Goal: Task Accomplishment & Management: Use online tool/utility

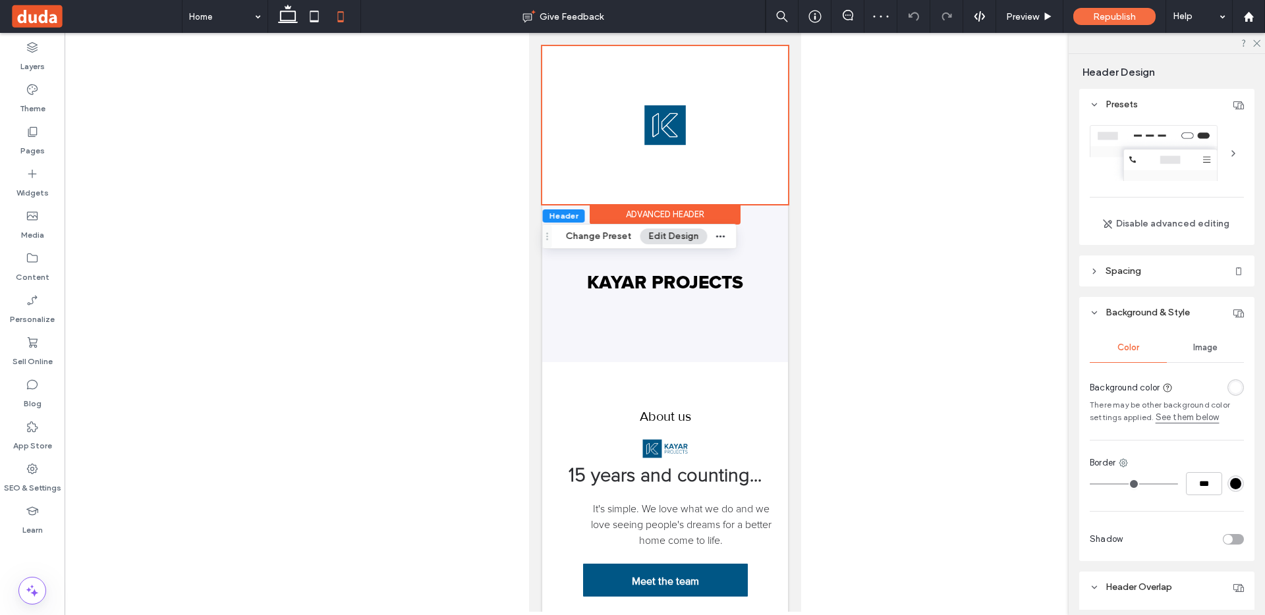
click at [667, 238] on button "Edit Design" at bounding box center [674, 237] width 67 height 16
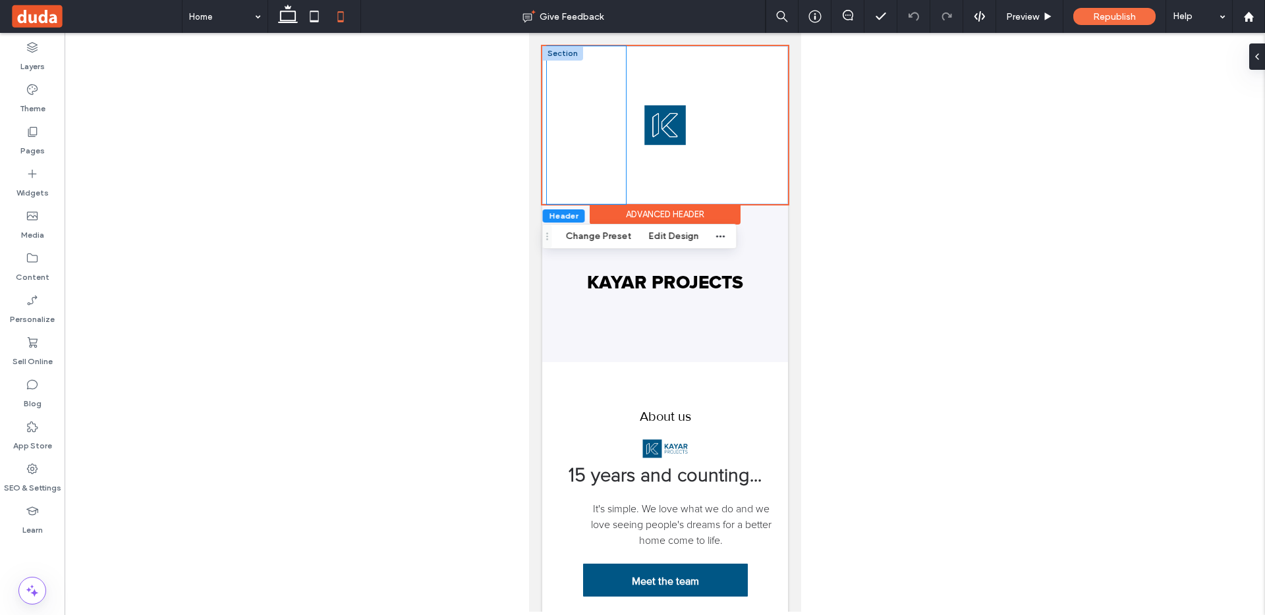
click at [570, 147] on div "Call Us" at bounding box center [585, 125] width 78 height 158
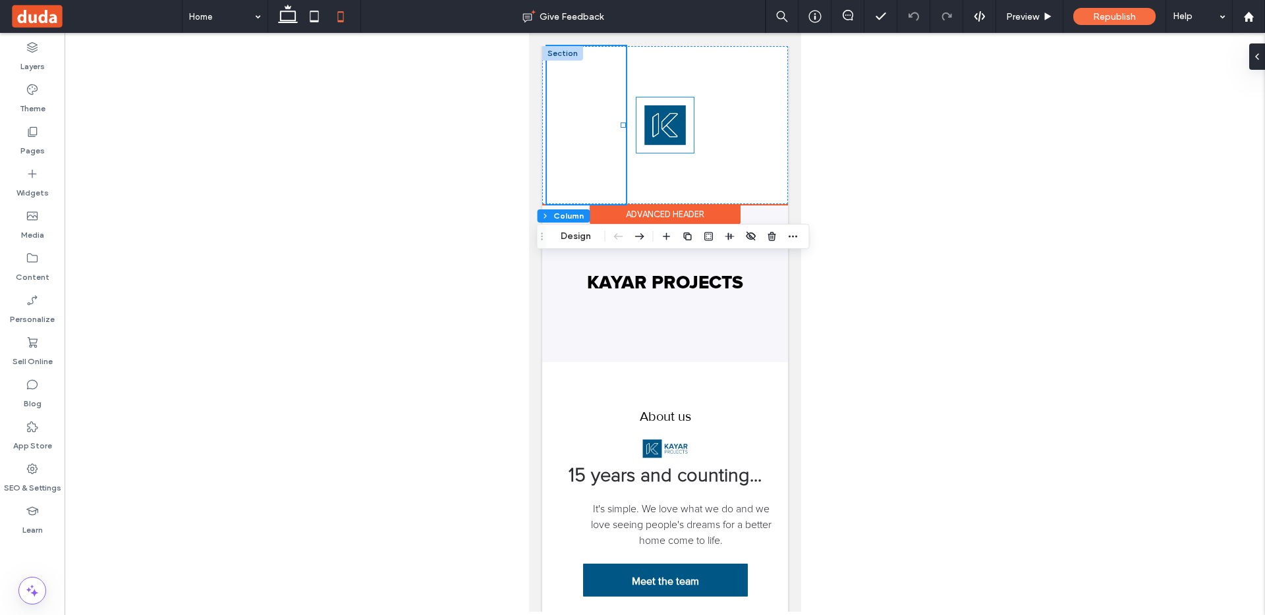
click at [704, 84] on div "Home About Services Extensions Renovations Contact Us" at bounding box center [743, 125] width 78 height 158
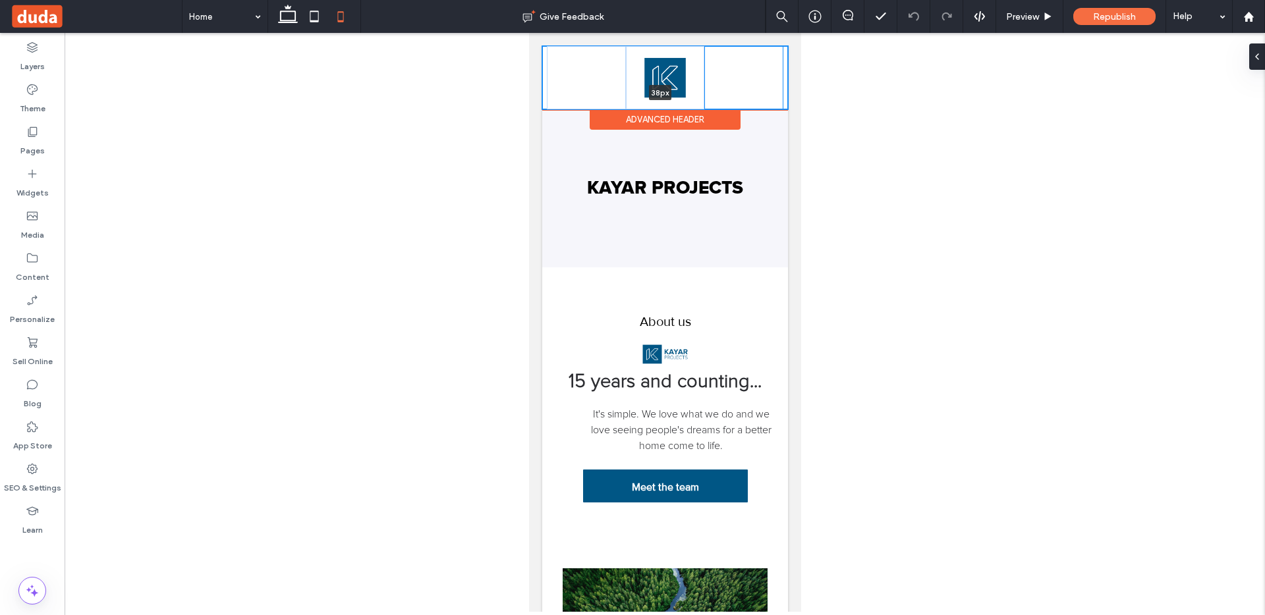
drag, startPoint x: 727, startPoint y: 202, endPoint x: 731, endPoint y: 69, distance: 133.8
click at [731, 69] on div "Home About Services Extensions Renovations Contact Us Call Us 38px Section" at bounding box center [665, 77] width 246 height 63
type input "**"
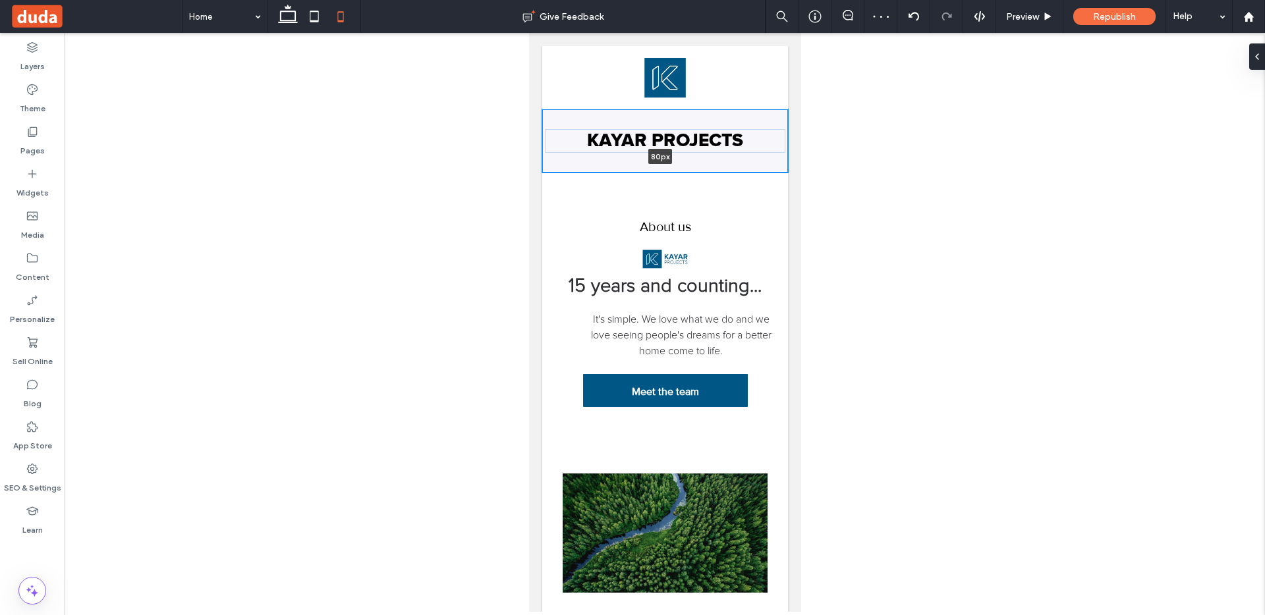
drag, startPoint x: 720, startPoint y: 264, endPoint x: 734, endPoint y: 158, distance: 106.3
click at [734, 158] on div "KAYAR PROJECTS Button Button Button Button Button Button 80px Section + Add Sec…" at bounding box center [665, 140] width 246 height 63
type input "**"
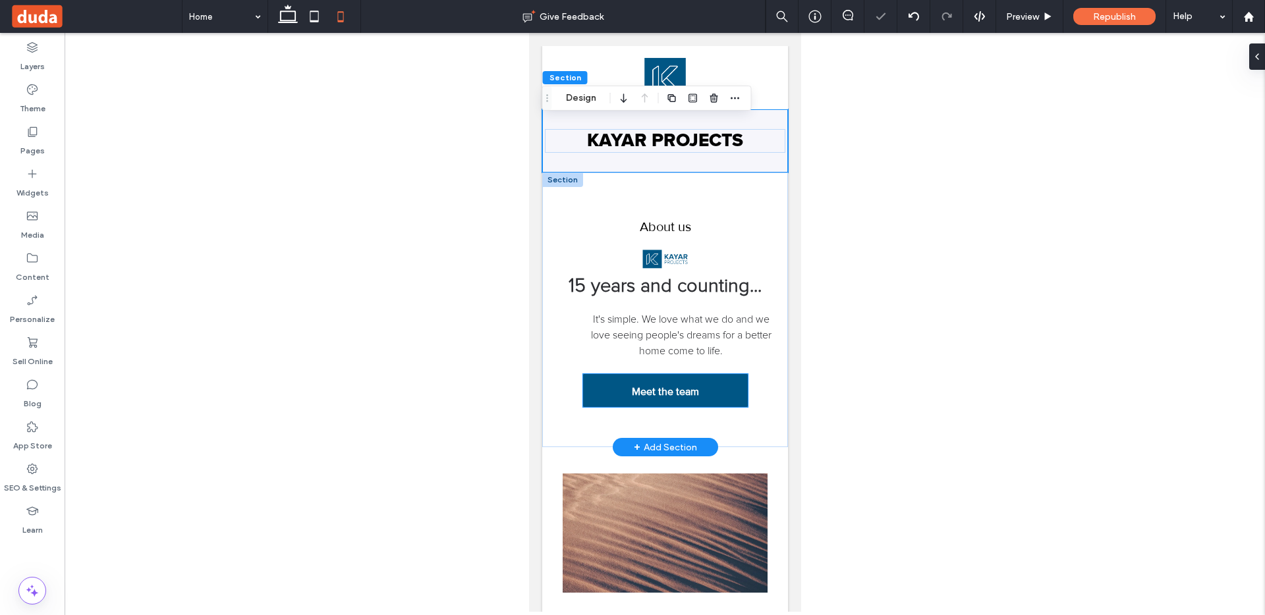
click at [637, 381] on span "Meet the team" at bounding box center [664, 392] width 67 height 34
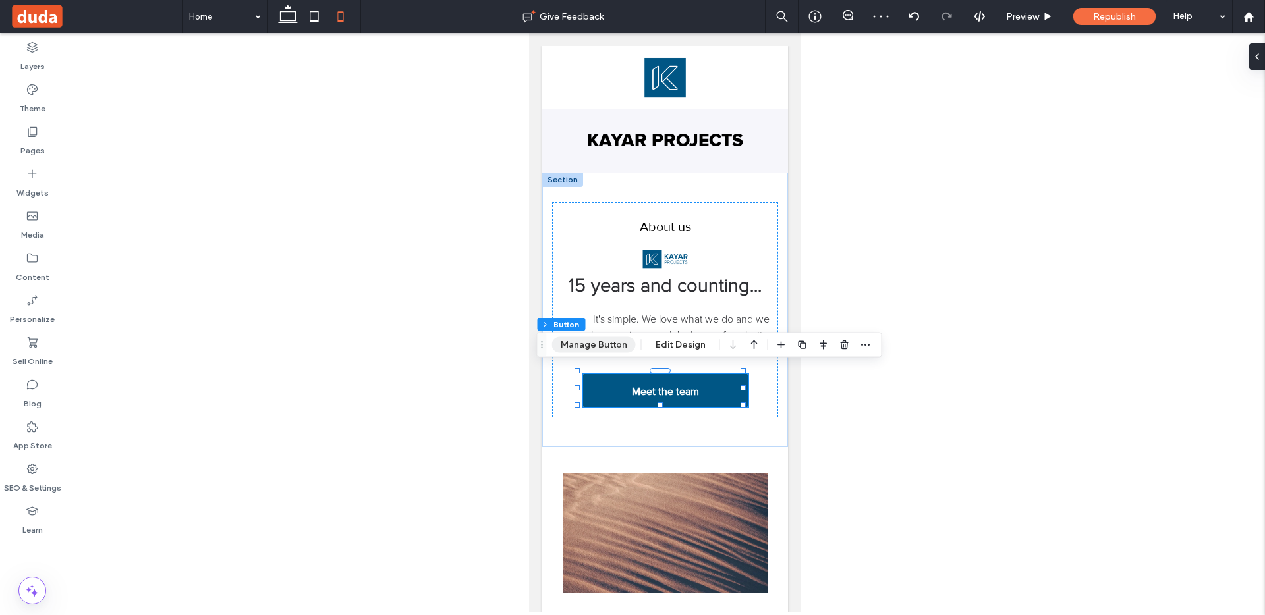
click at [611, 349] on button "Manage Button" at bounding box center [594, 345] width 84 height 16
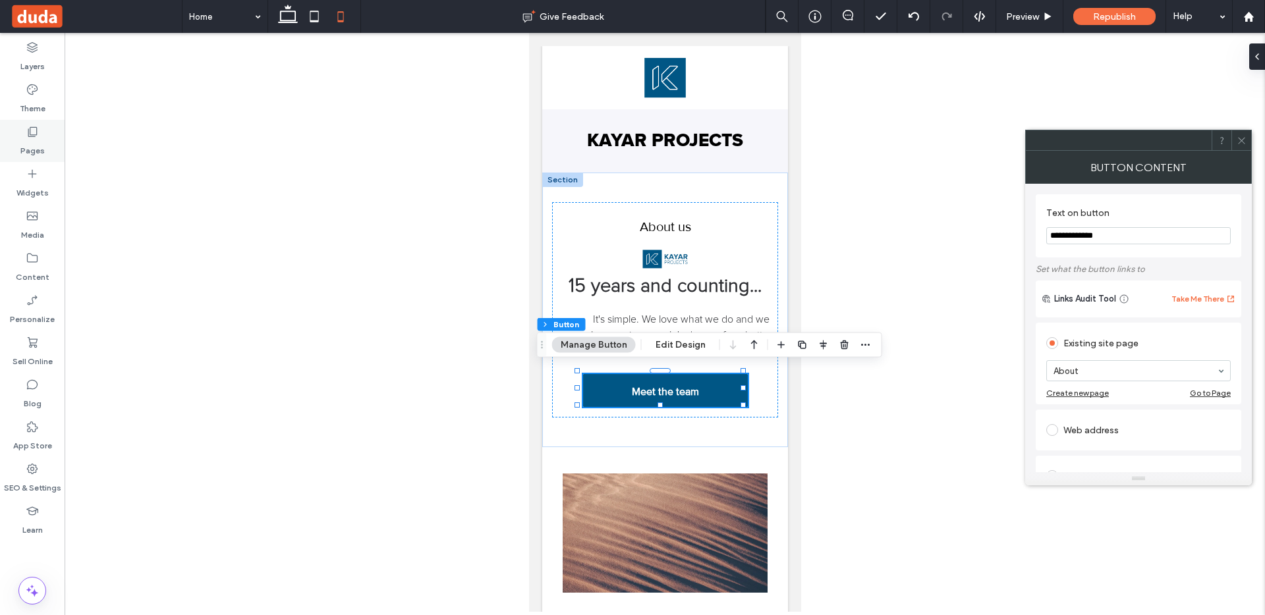
click at [37, 128] on icon at bounding box center [32, 131] width 13 height 13
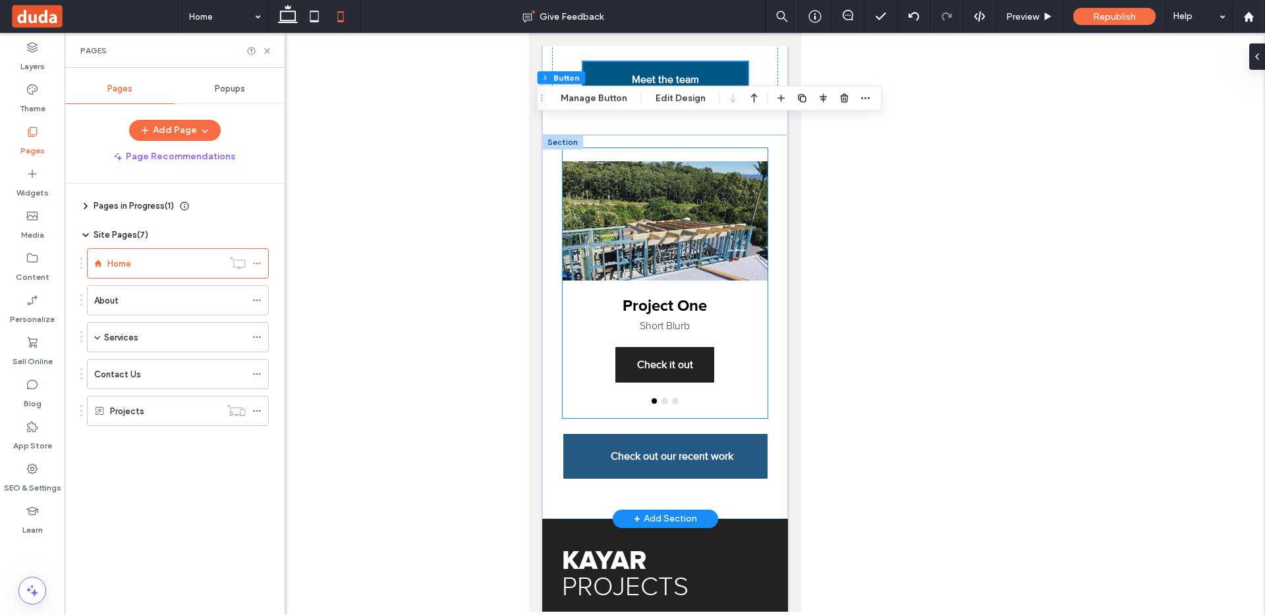
scroll to position [314, 0]
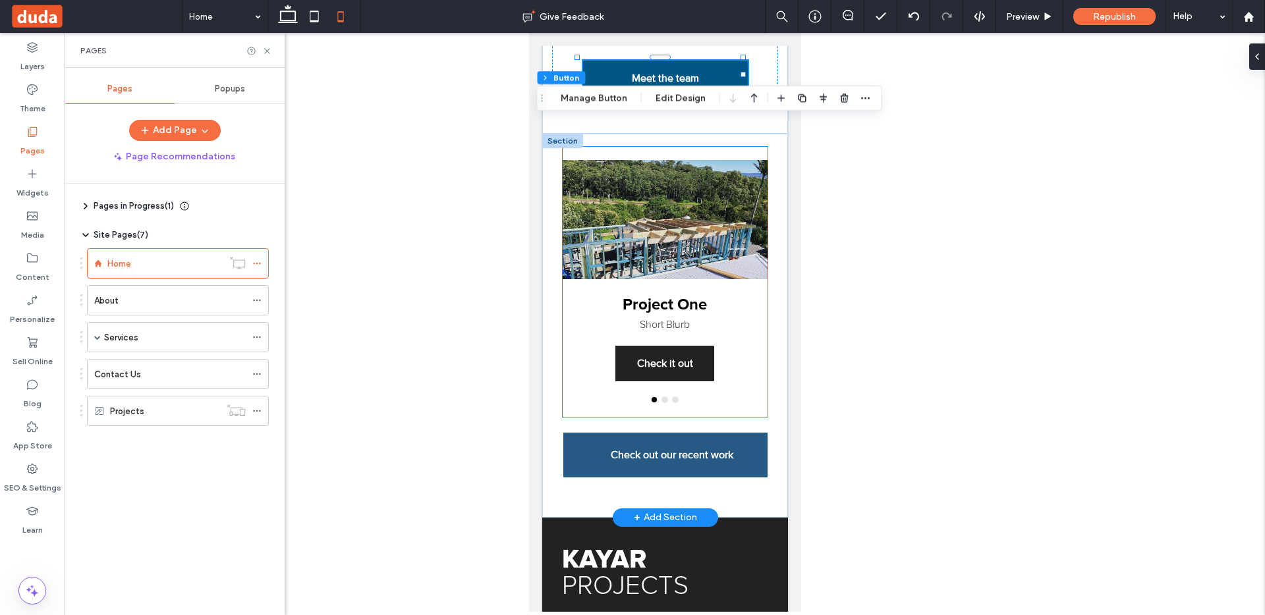
click at [662, 397] on button "go to slide 2" at bounding box center [664, 399] width 5 height 5
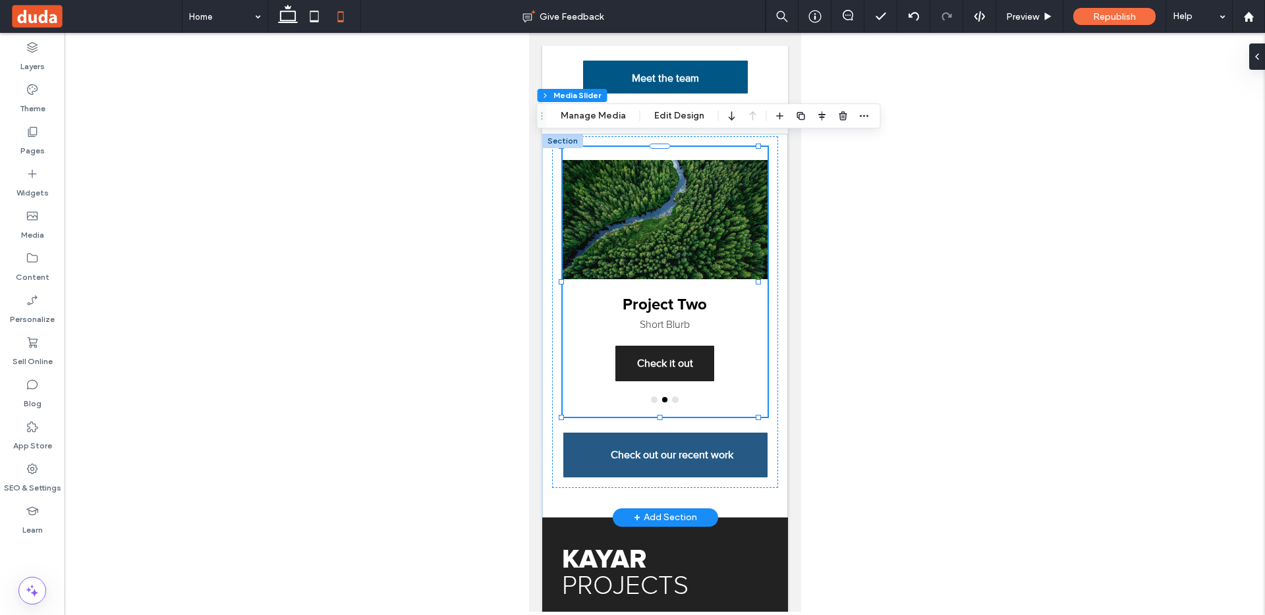
click at [672, 397] on button "go to slide 3" at bounding box center [674, 399] width 5 height 5
click at [698, 194] on div at bounding box center [664, 219] width 205 height 119
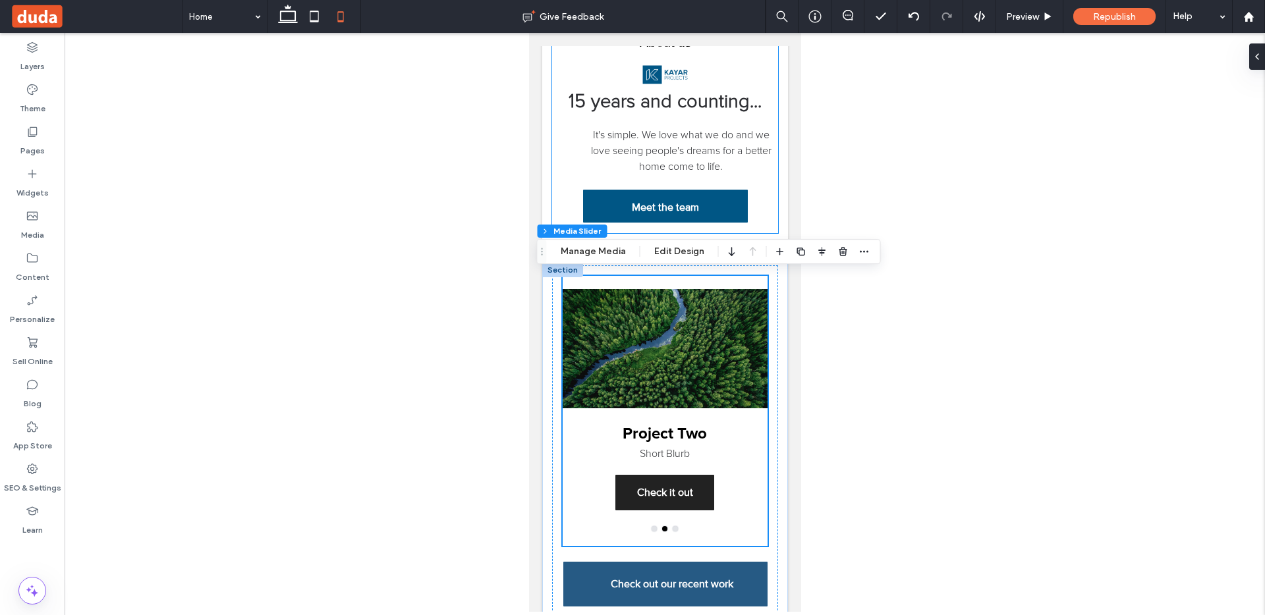
scroll to position [186, 0]
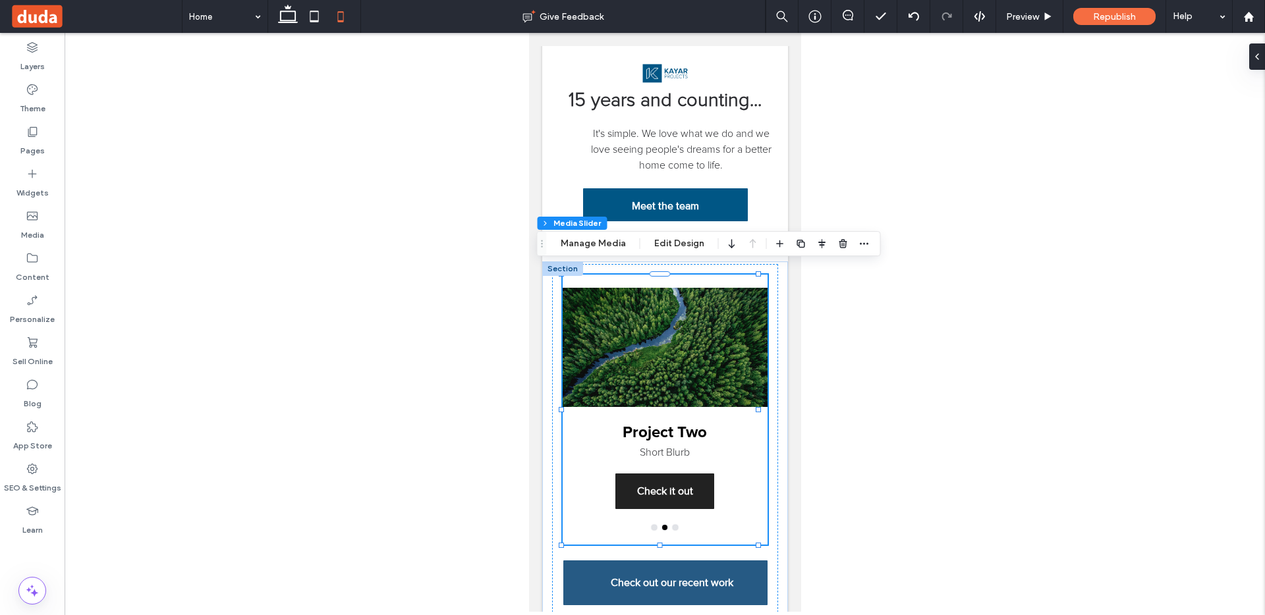
click at [689, 318] on div at bounding box center [664, 347] width 205 height 119
click at [839, 245] on use "button" at bounding box center [843, 243] width 8 height 9
